Goal: Information Seeking & Learning: Learn about a topic

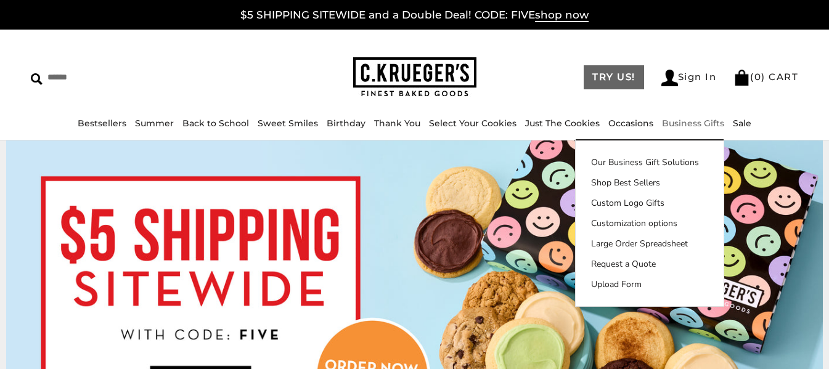
click at [588, 76] on link "TRY US!" at bounding box center [613, 77] width 60 height 24
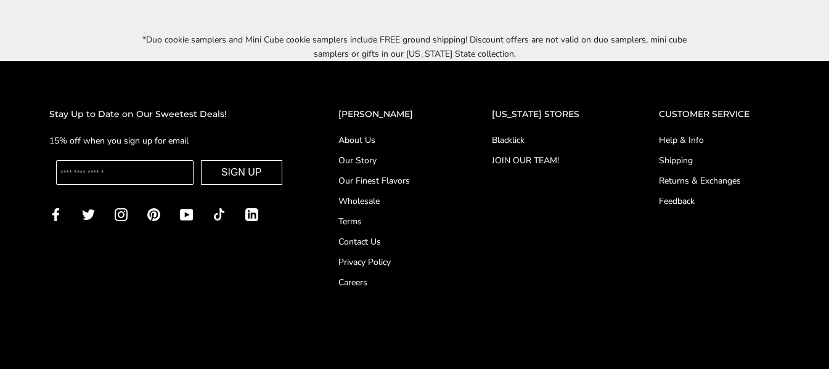
scroll to position [1931, 0]
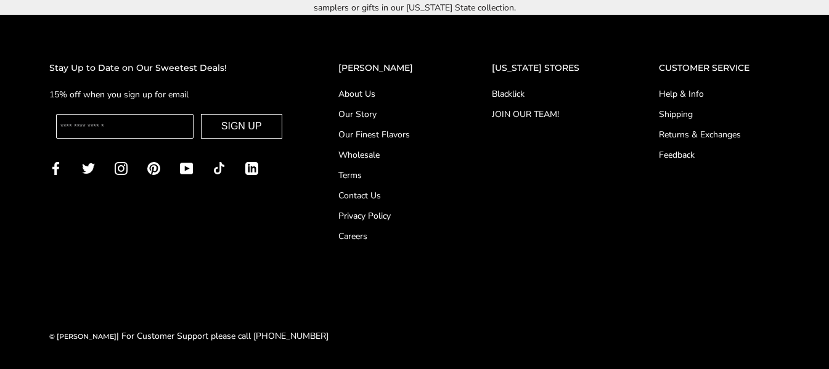
click at [391, 94] on link "About Us" at bounding box center [390, 93] width 105 height 13
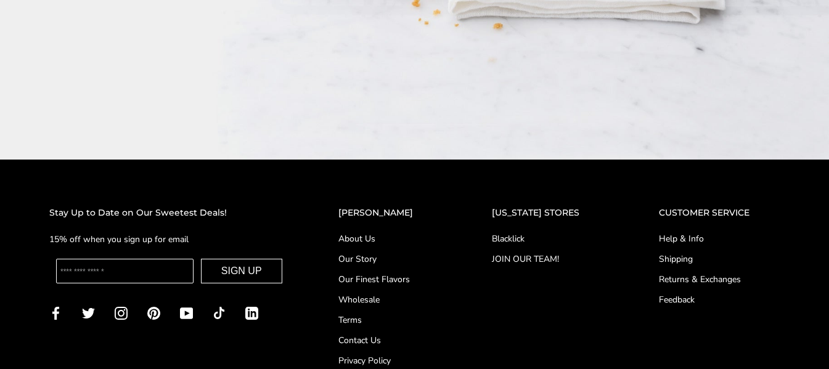
scroll to position [1971, 0]
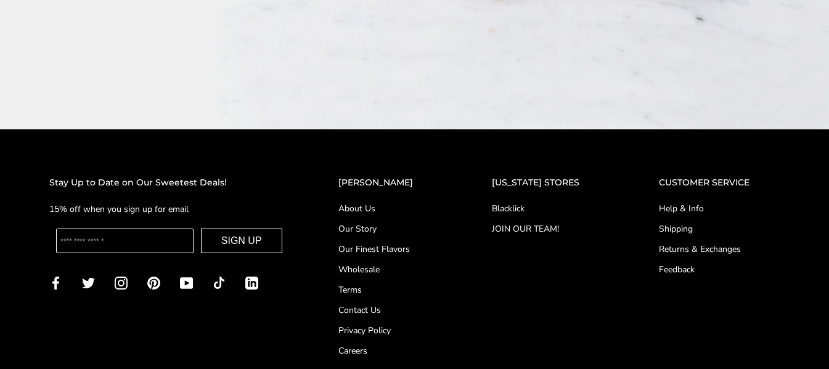
click at [371, 243] on link "Our Finest Flavors" at bounding box center [390, 249] width 105 height 13
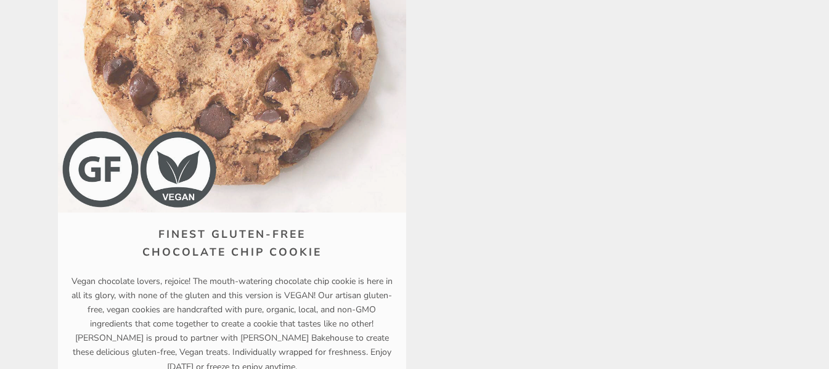
scroll to position [10410, 0]
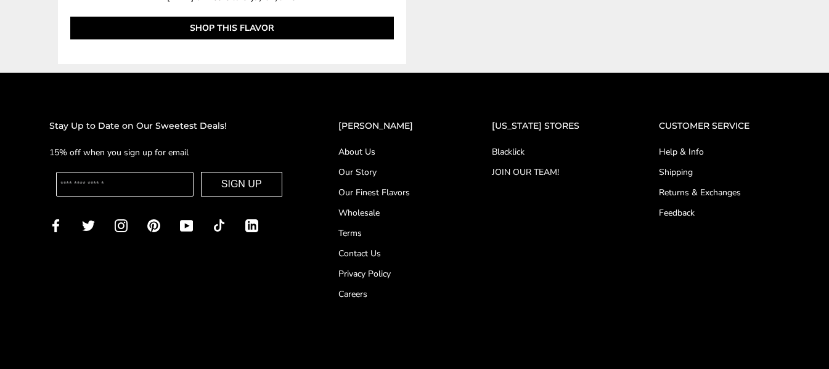
click at [682, 155] on link "Help & Info" at bounding box center [718, 151] width 121 height 13
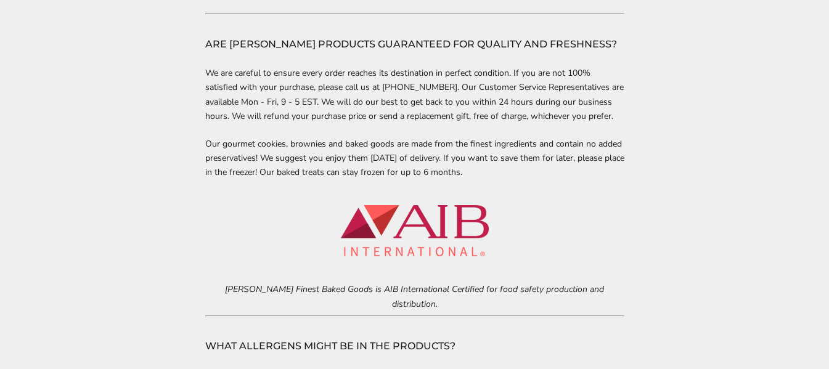
scroll to position [1417, 0]
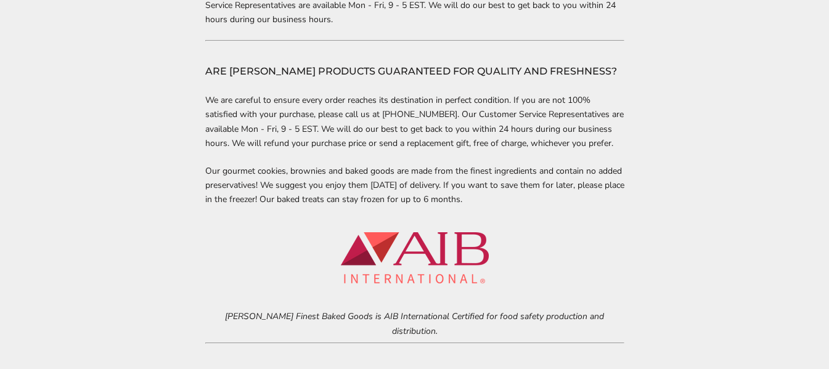
drag, startPoint x: 514, startPoint y: 187, endPoint x: 293, endPoint y: 131, distance: 228.1
click at [293, 131] on div "Customer Service Thank you for choosing C.Krueger’s Finest Baked Goods for your…" at bounding box center [414, 183] width 419 height 2699
click at [257, 210] on div "Customer Service Thank you for choosing C.Krueger’s Finest Baked Goods for your…" at bounding box center [414, 183] width 419 height 2699
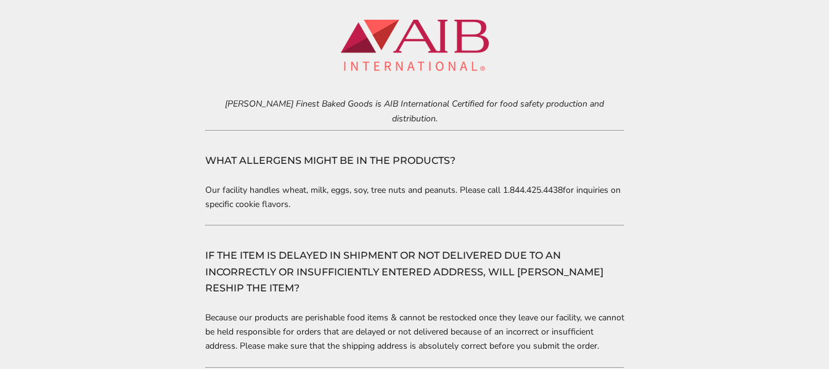
scroll to position [1602, 0]
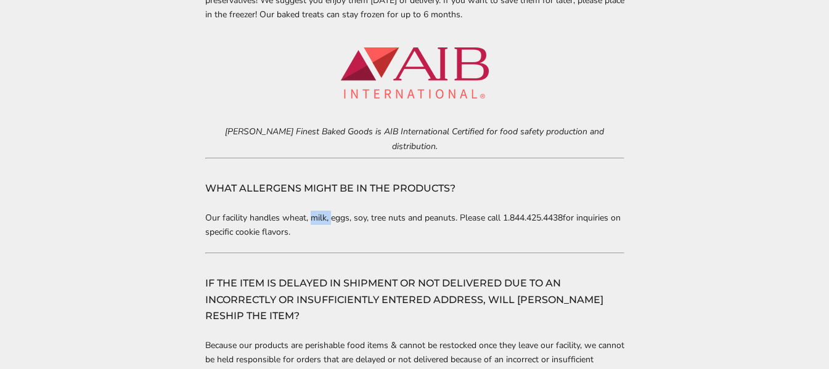
drag, startPoint x: 311, startPoint y: 185, endPoint x: 333, endPoint y: 192, distance: 23.2
click at [333, 211] on p "Our facility handles wheat, milk, eggs, soy, tree nuts and peanuts. Please call…" at bounding box center [414, 225] width 419 height 28
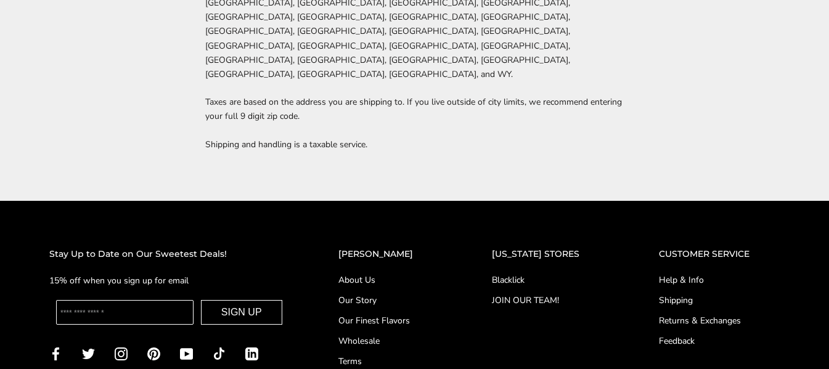
scroll to position [2813, 0]
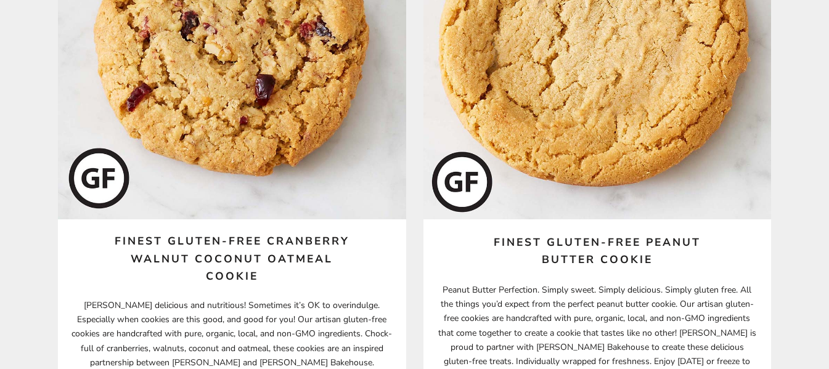
scroll to position [8685, 0]
